Goal: Task Accomplishment & Management: Manage account settings

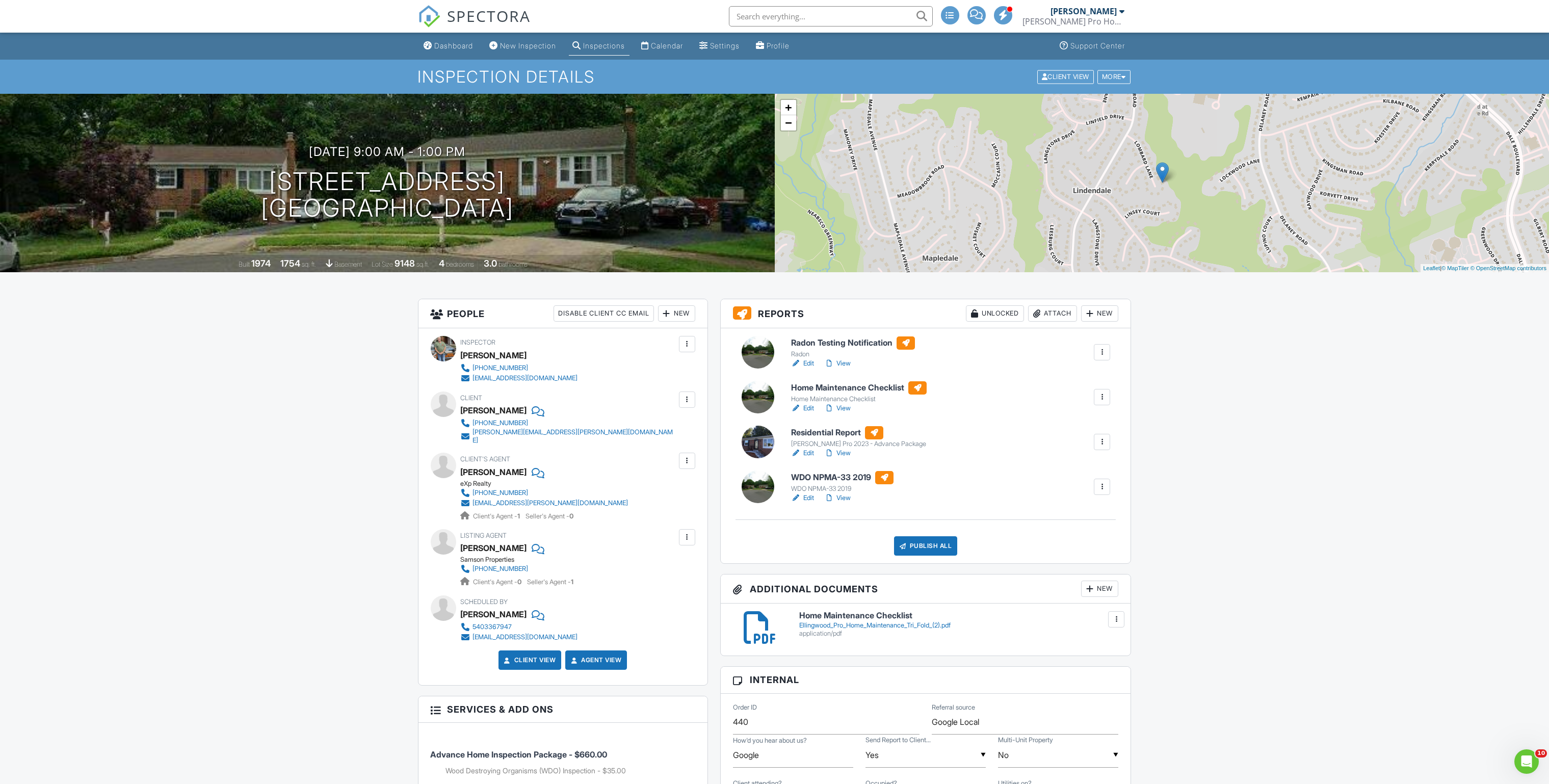
click at [1100, 394] on div at bounding box center [1102, 397] width 10 height 10
click at [1069, 474] on div "Delete" at bounding box center [1072, 476] width 21 height 11
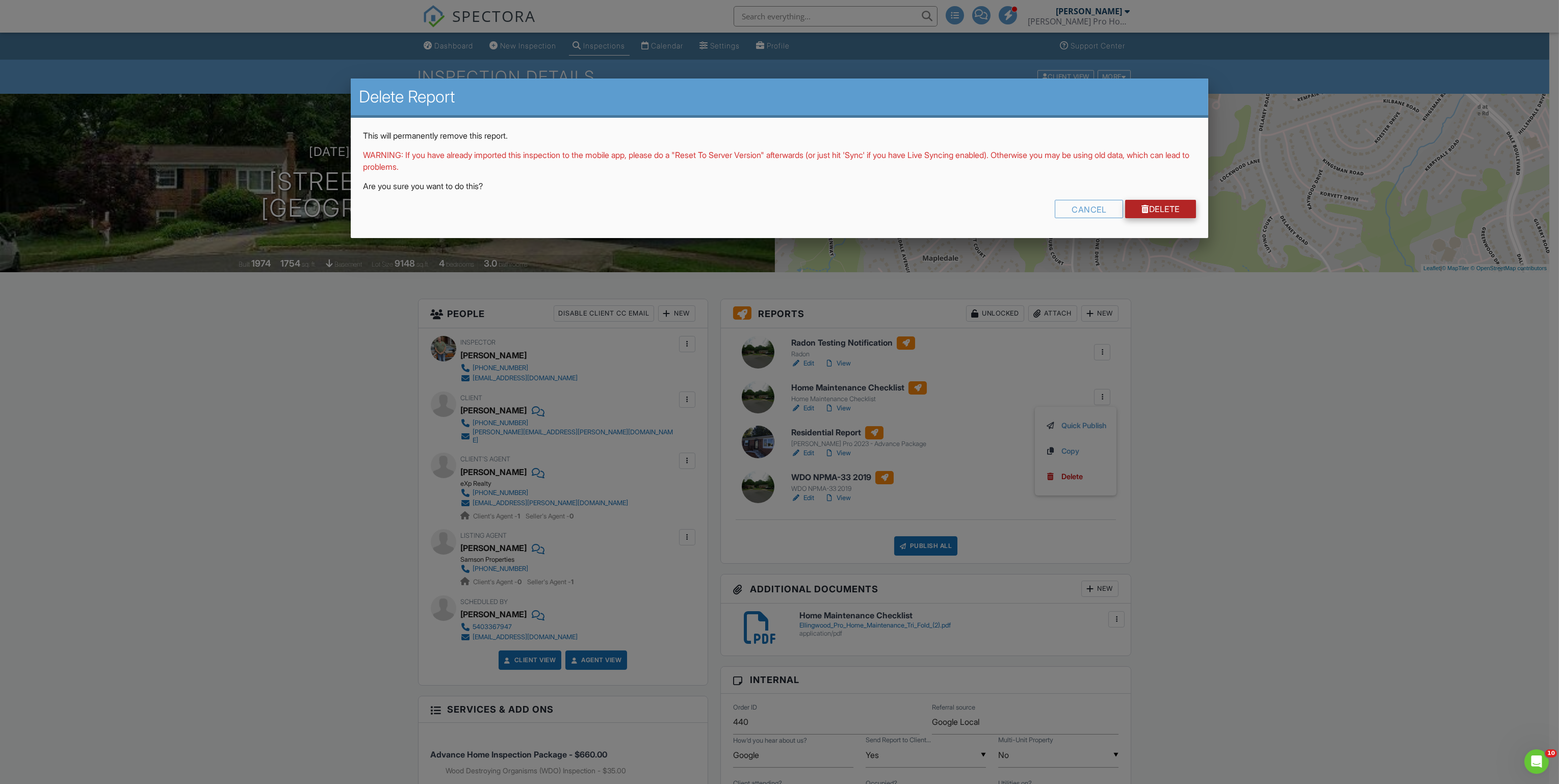
click at [1167, 208] on link "Delete" at bounding box center [1160, 209] width 71 height 18
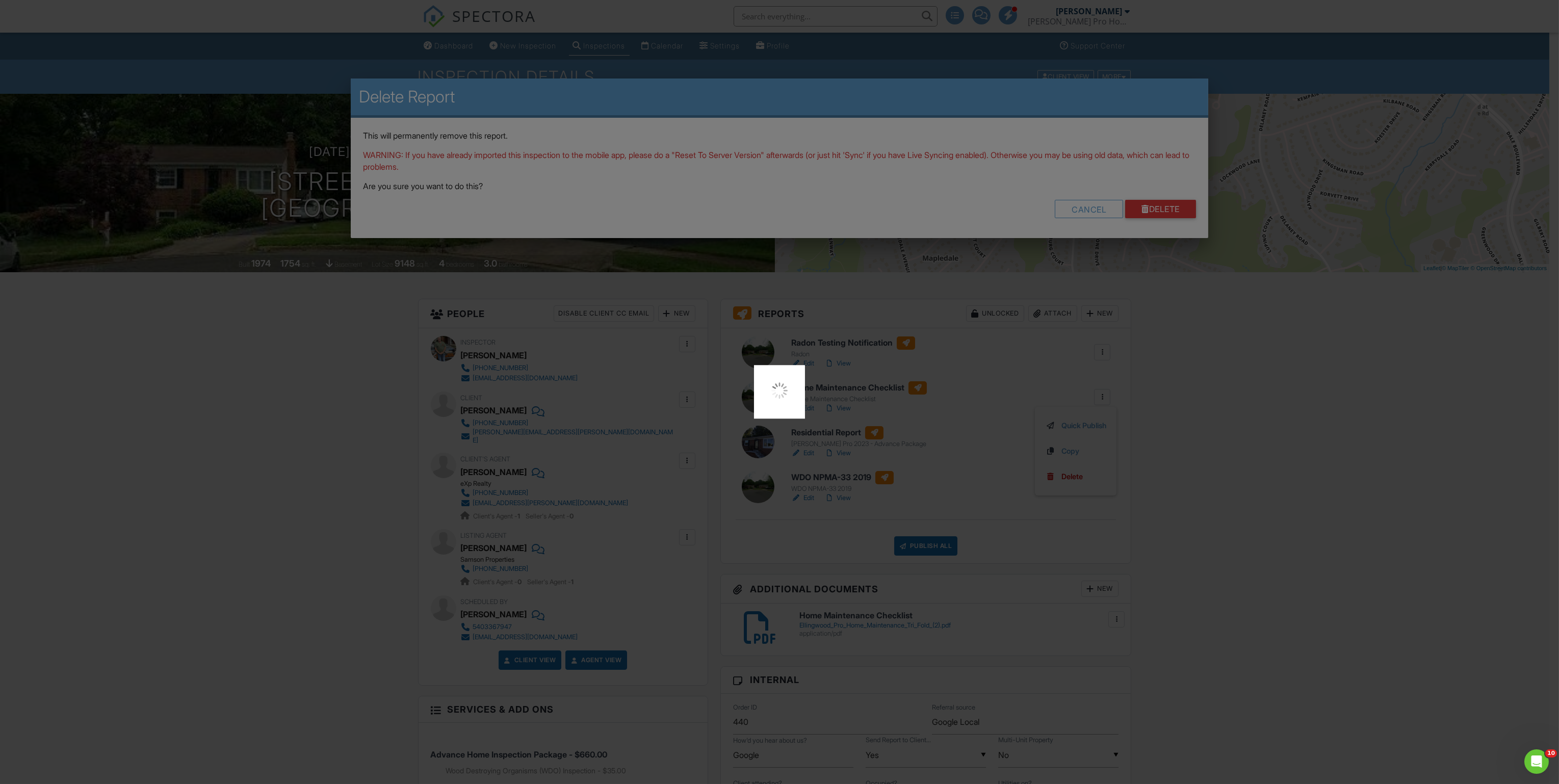
click at [1158, 207] on div at bounding box center [780, 392] width 1559 height 784
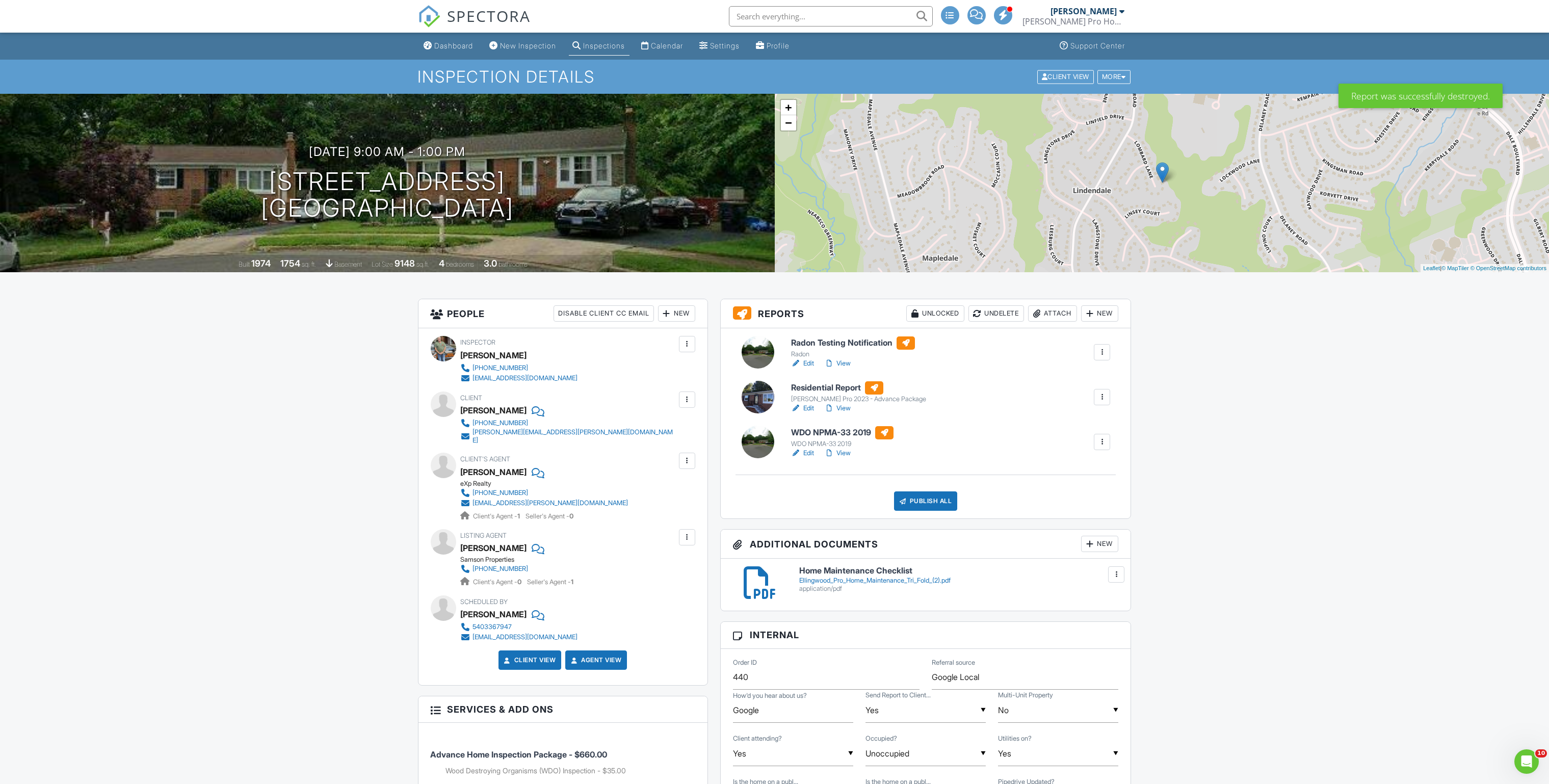
click at [858, 434] on h6 "WDO NPMA-33 2019" at bounding box center [842, 433] width 102 height 13
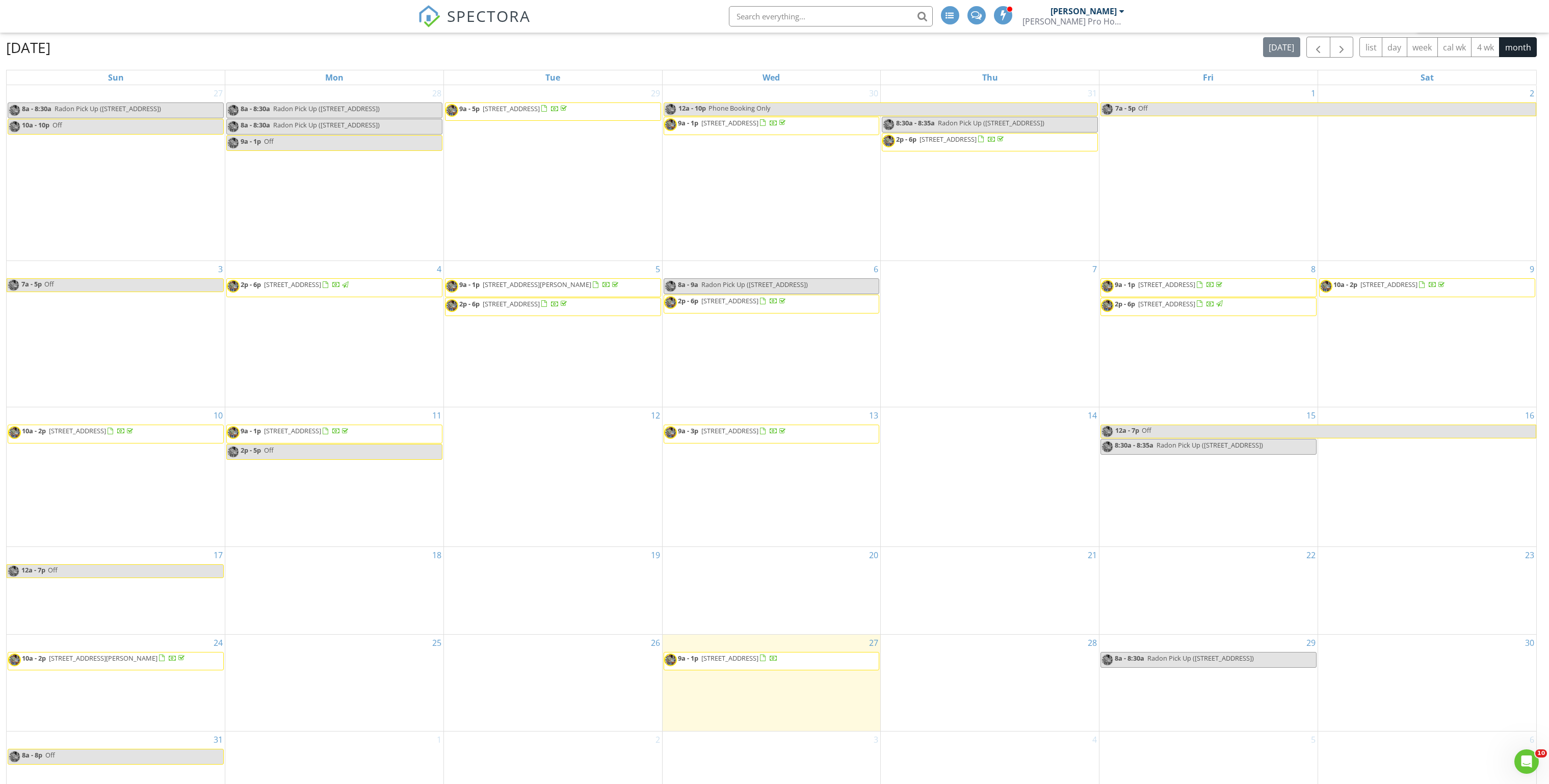
scroll to position [135, 0]
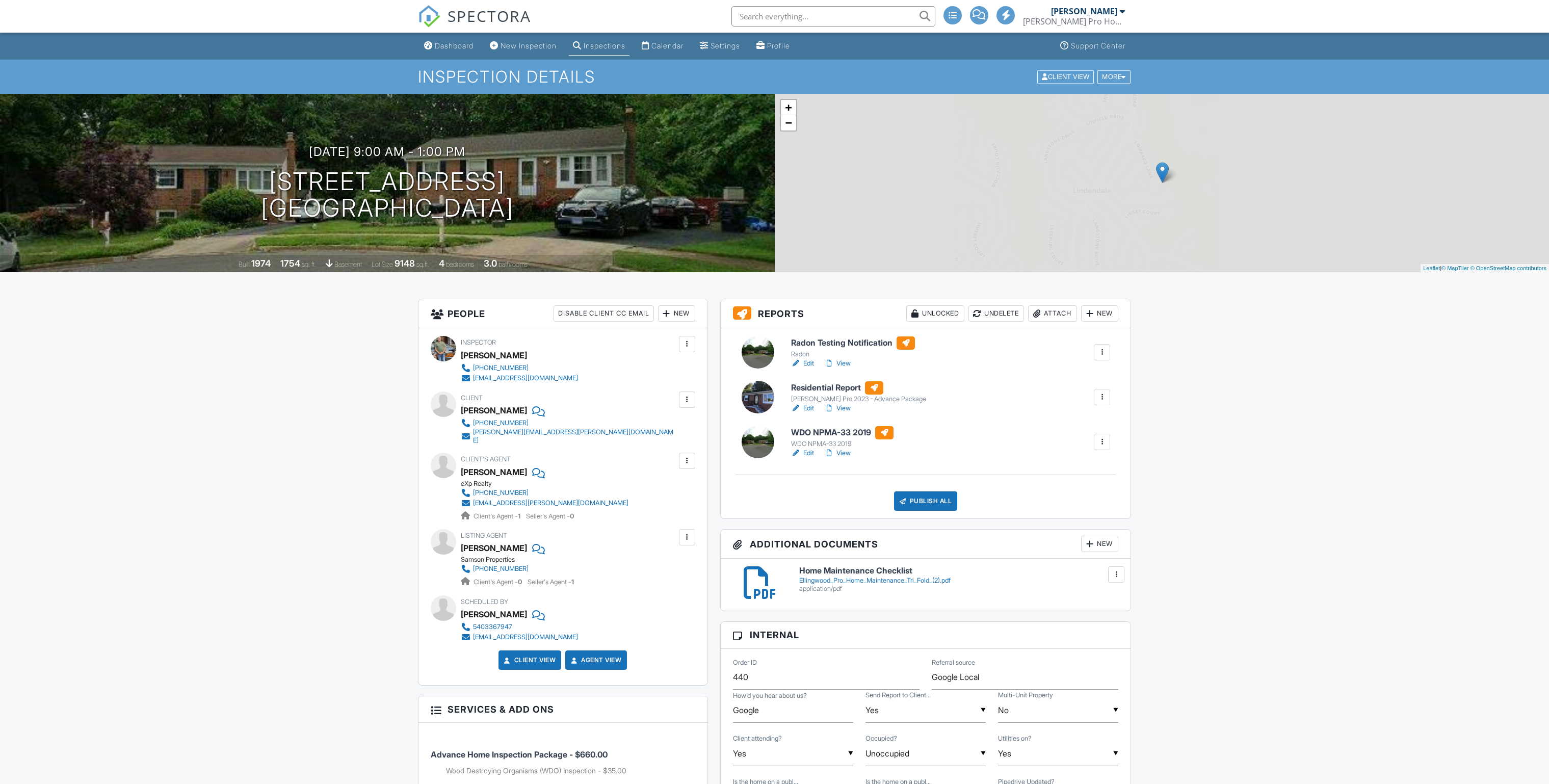
click at [840, 383] on h6 "Residential Report" at bounding box center [858, 388] width 135 height 13
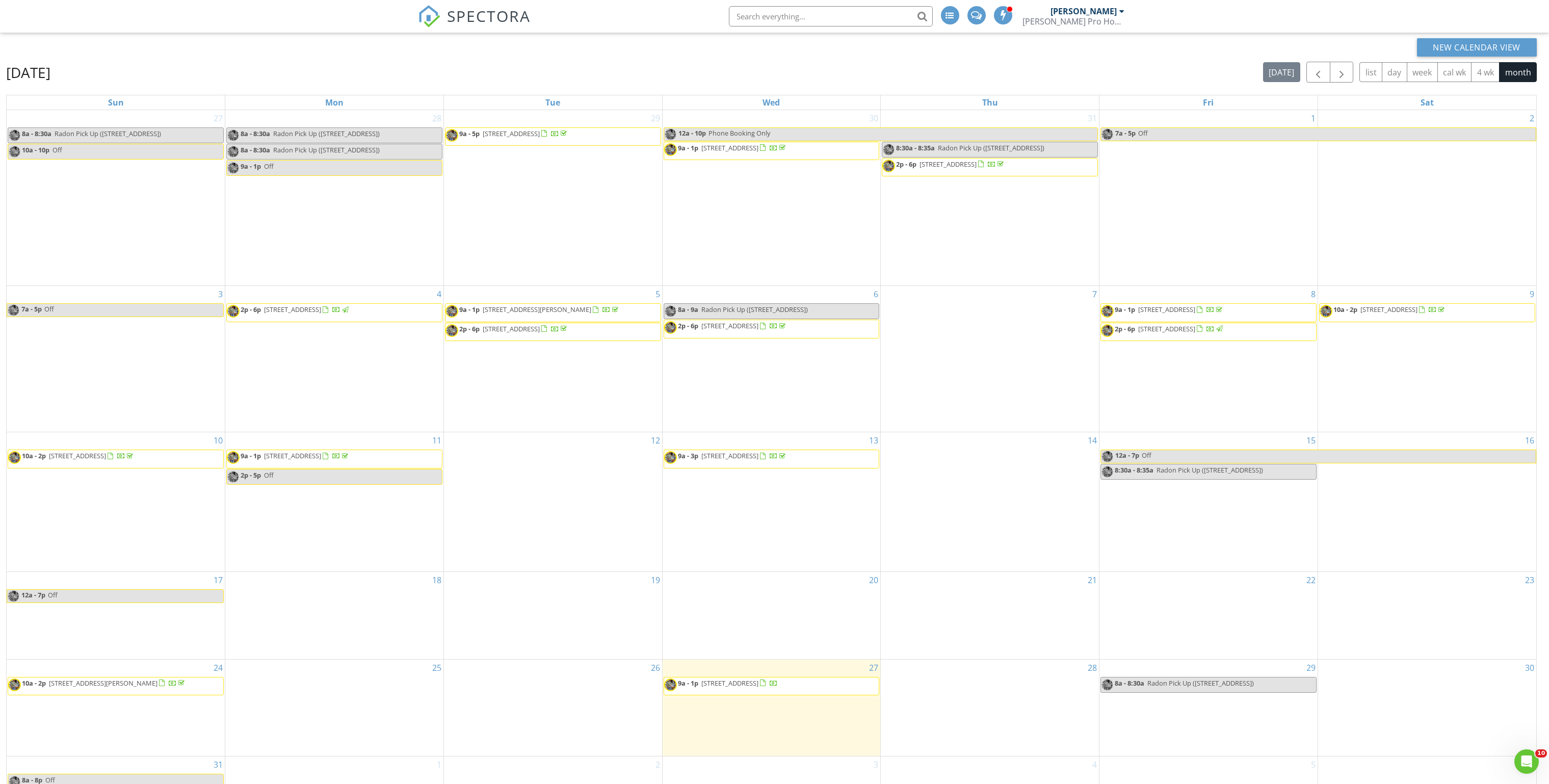
scroll to position [135, 0]
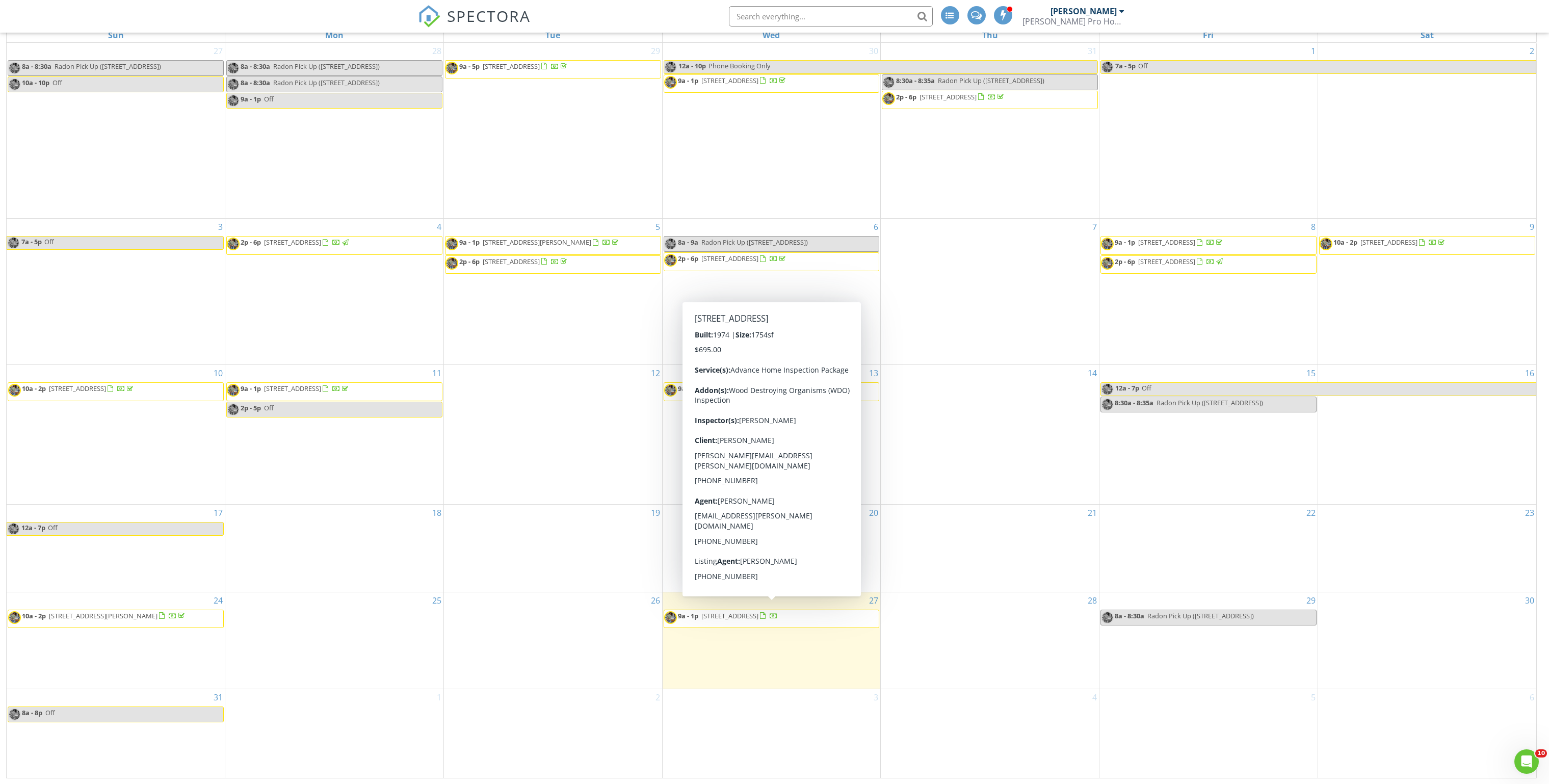
click at [726, 613] on span "[STREET_ADDRESS]" at bounding box center [730, 615] width 57 height 9
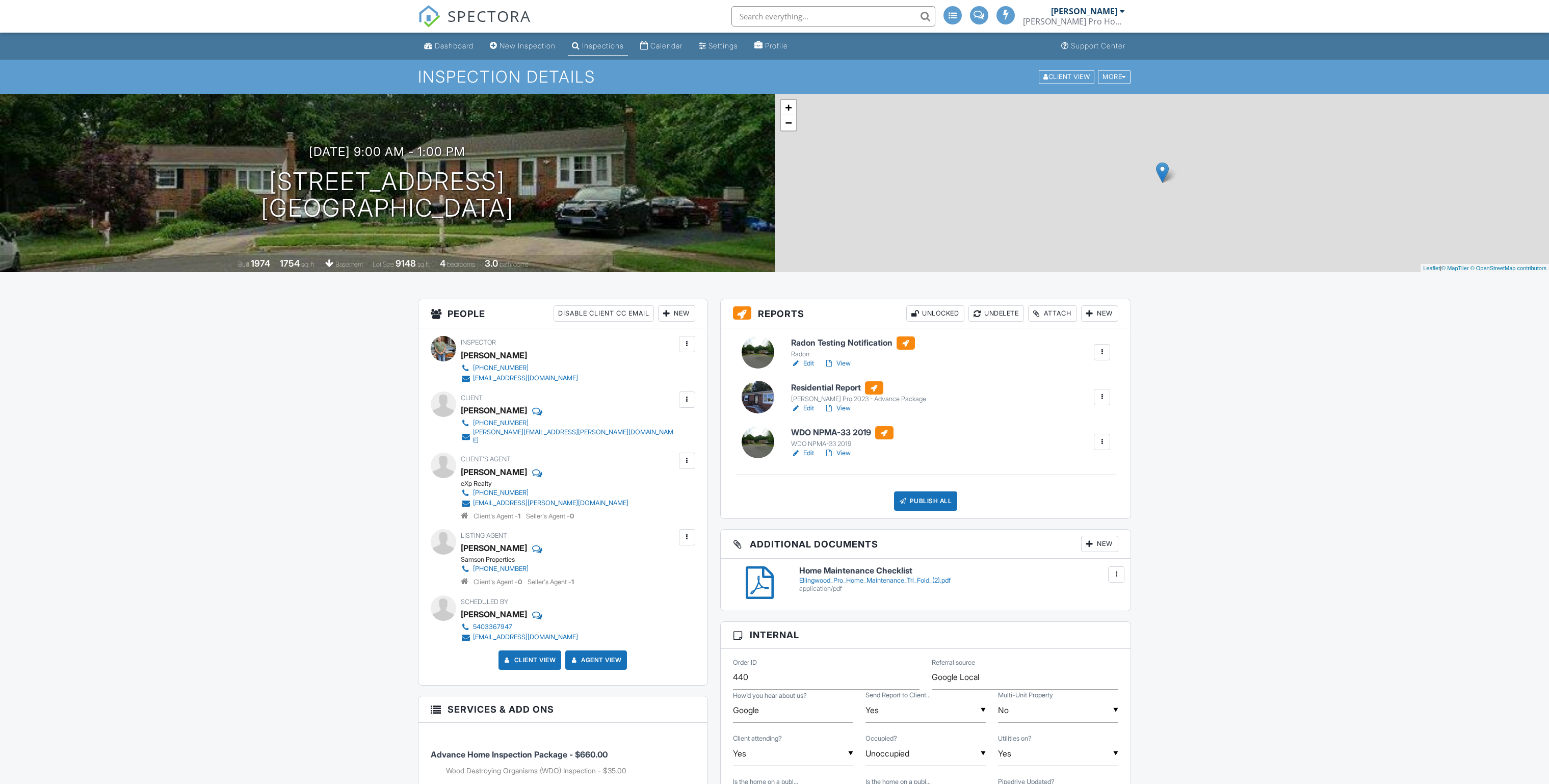
click at [925, 502] on div "Publish All" at bounding box center [926, 501] width 64 height 19
click at [914, 501] on div "Publish All" at bounding box center [926, 501] width 64 height 19
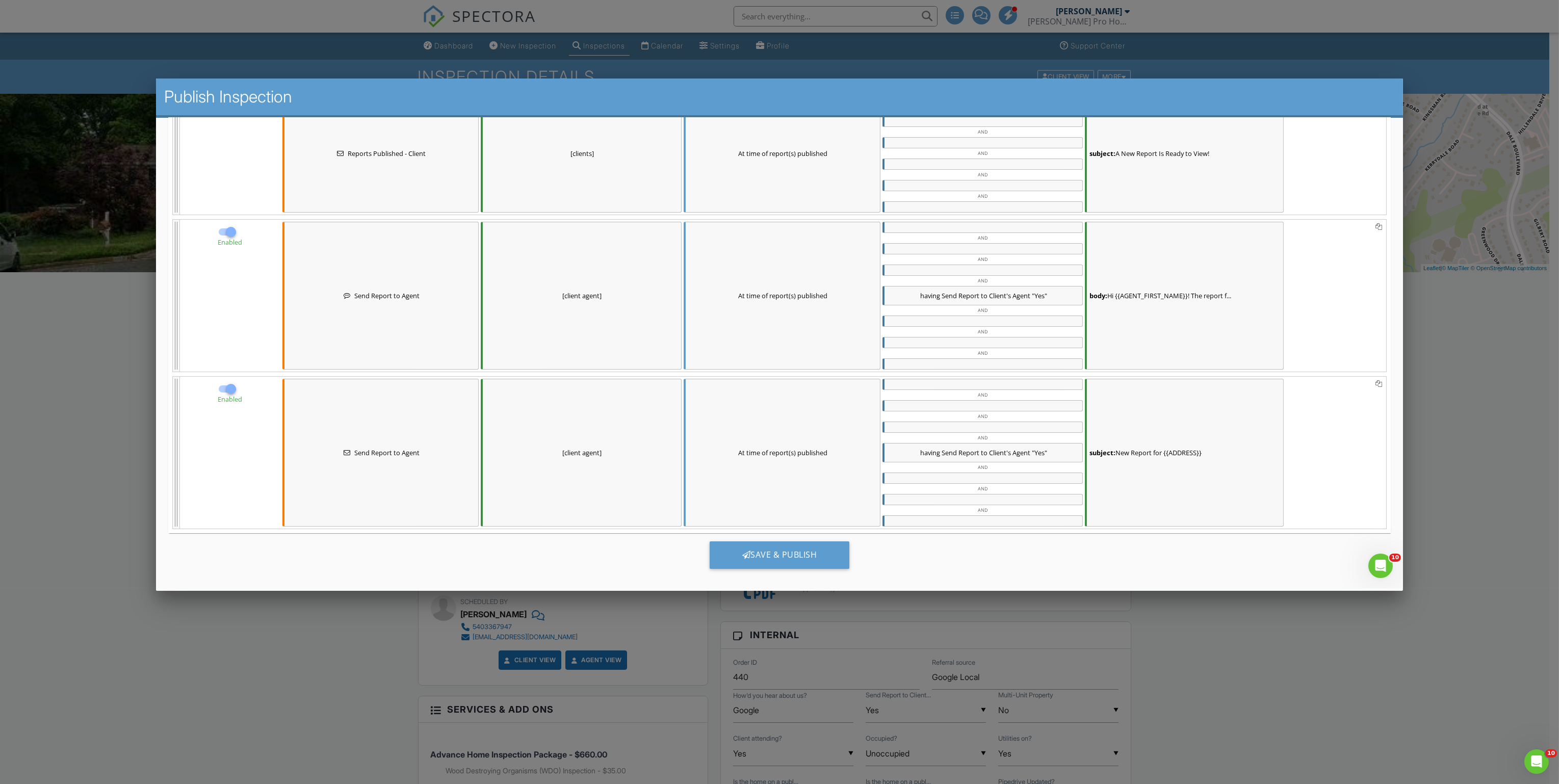
scroll to position [360, 0]
click at [748, 543] on div "Save & Publish" at bounding box center [780, 552] width 140 height 27
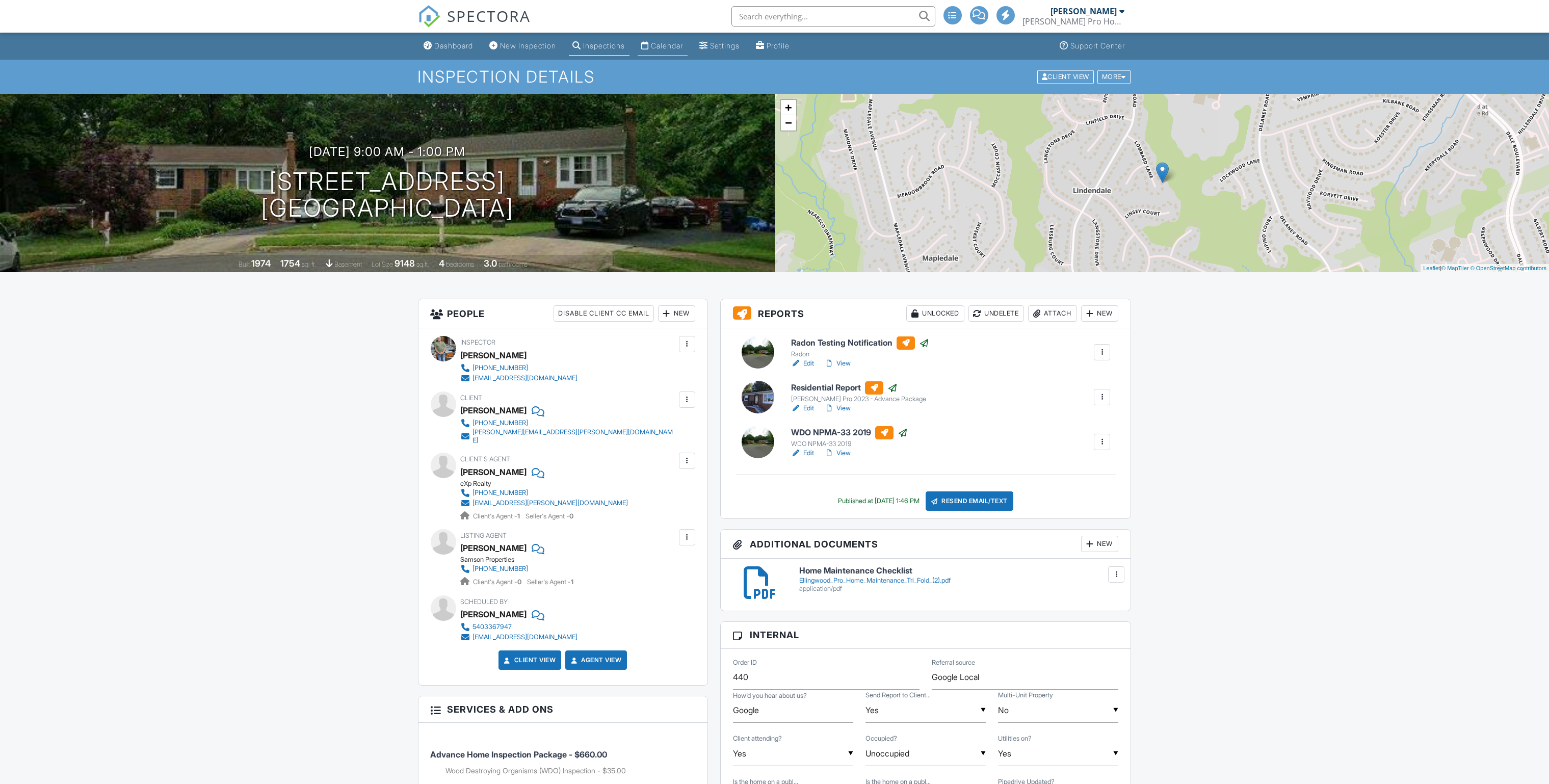
click at [671, 44] on div "Calendar" at bounding box center [667, 45] width 32 height 8
